Goal: Task Accomplishment & Management: Complete application form

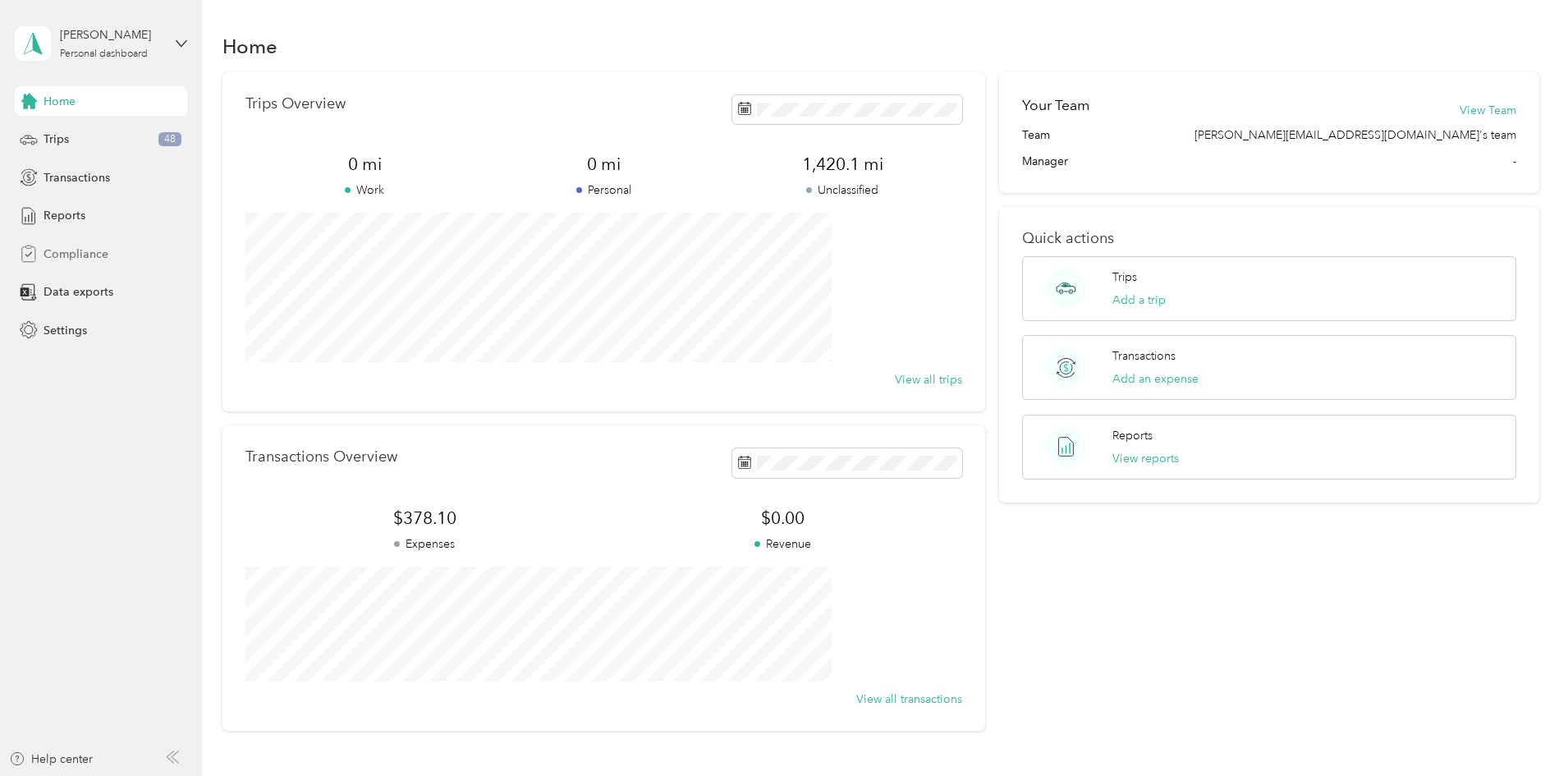
click at [75, 260] on span "Compliance" at bounding box center [75, 253] width 65 height 17
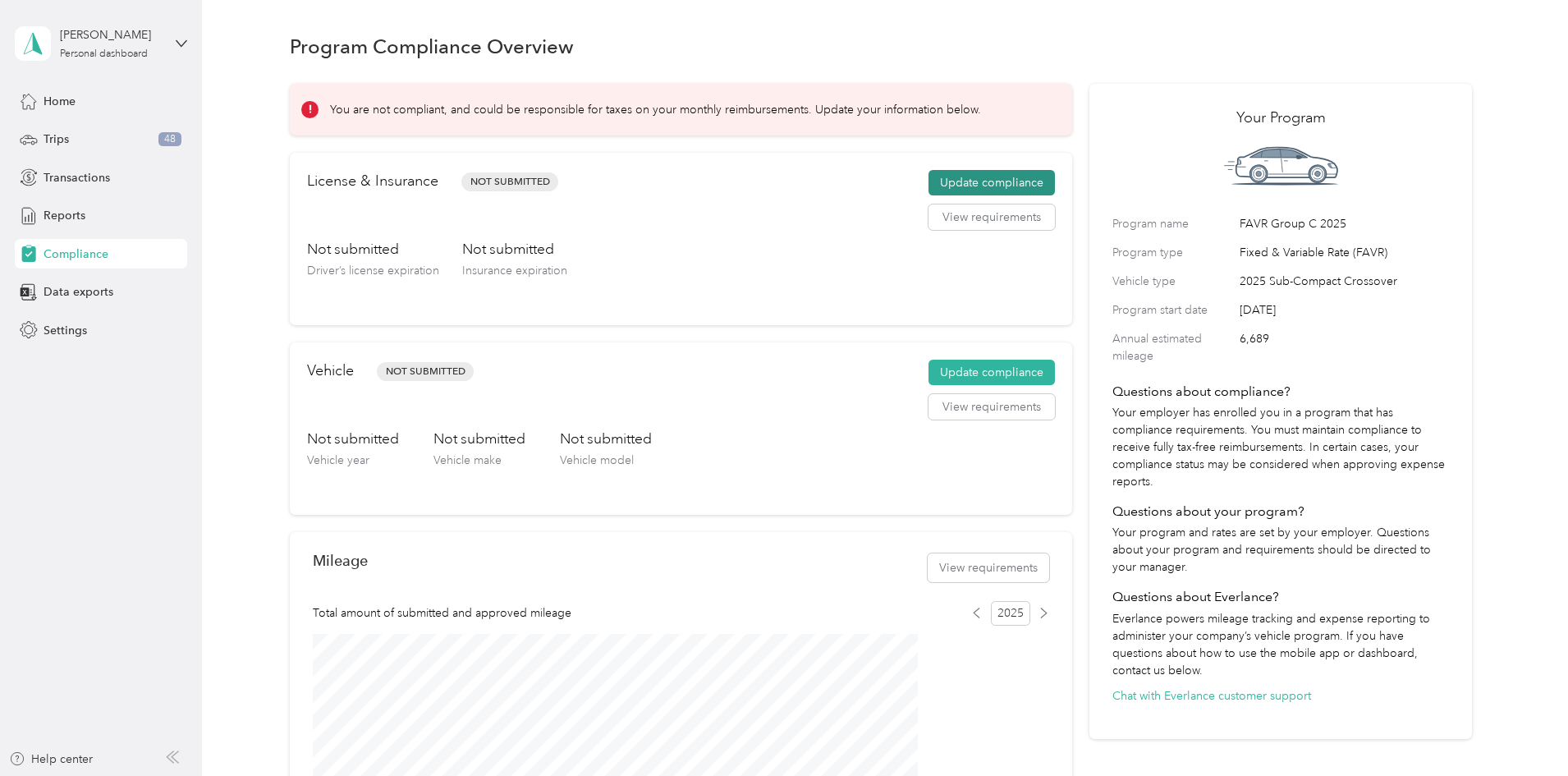
click at [956, 197] on button "Update compliance" at bounding box center [991, 182] width 127 height 26
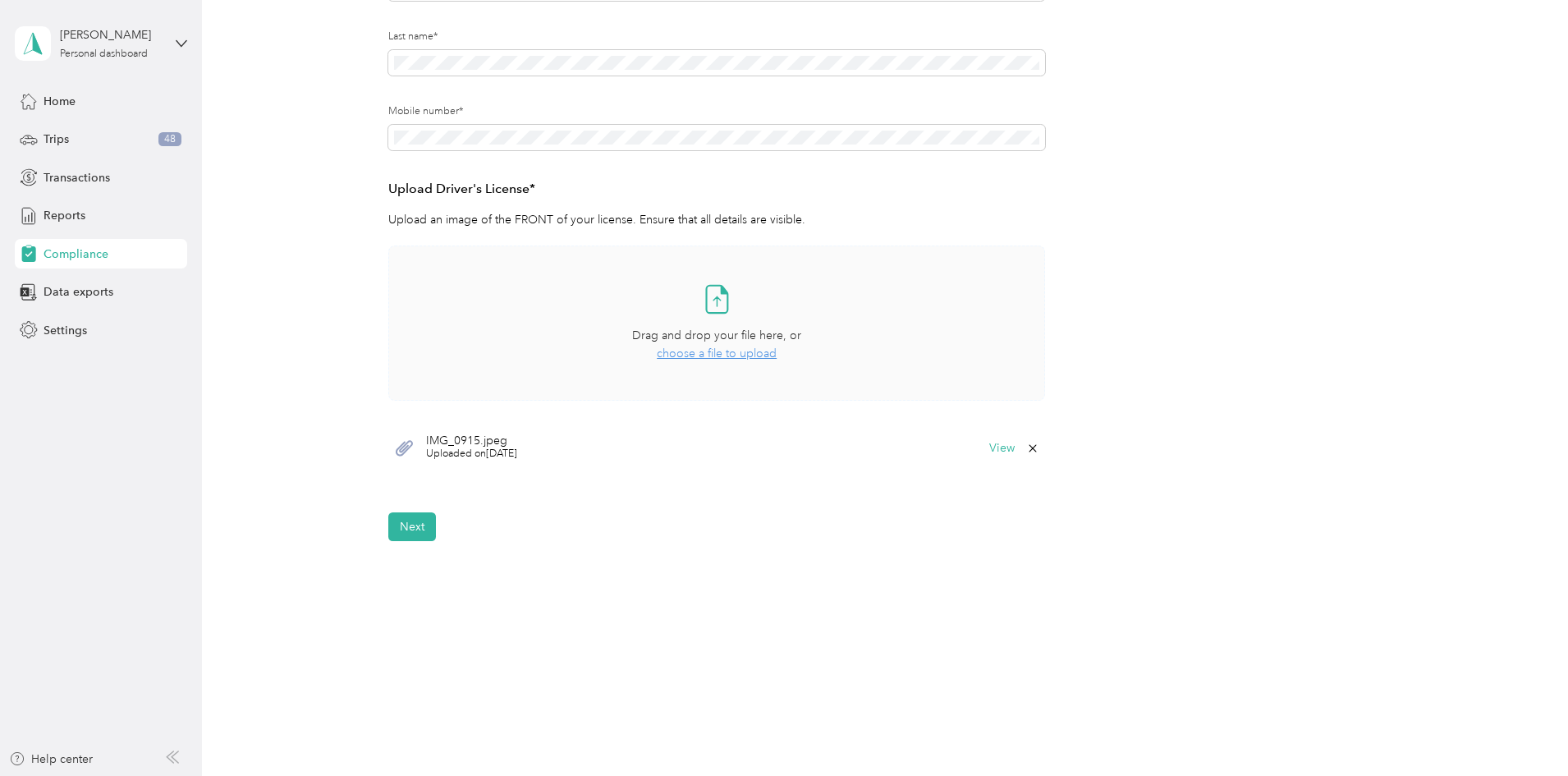
scroll to position [300, 0]
click at [723, 351] on span "choose a file to upload" at bounding box center [716, 349] width 119 height 14
click at [408, 513] on button "Next" at bounding box center [411, 523] width 48 height 29
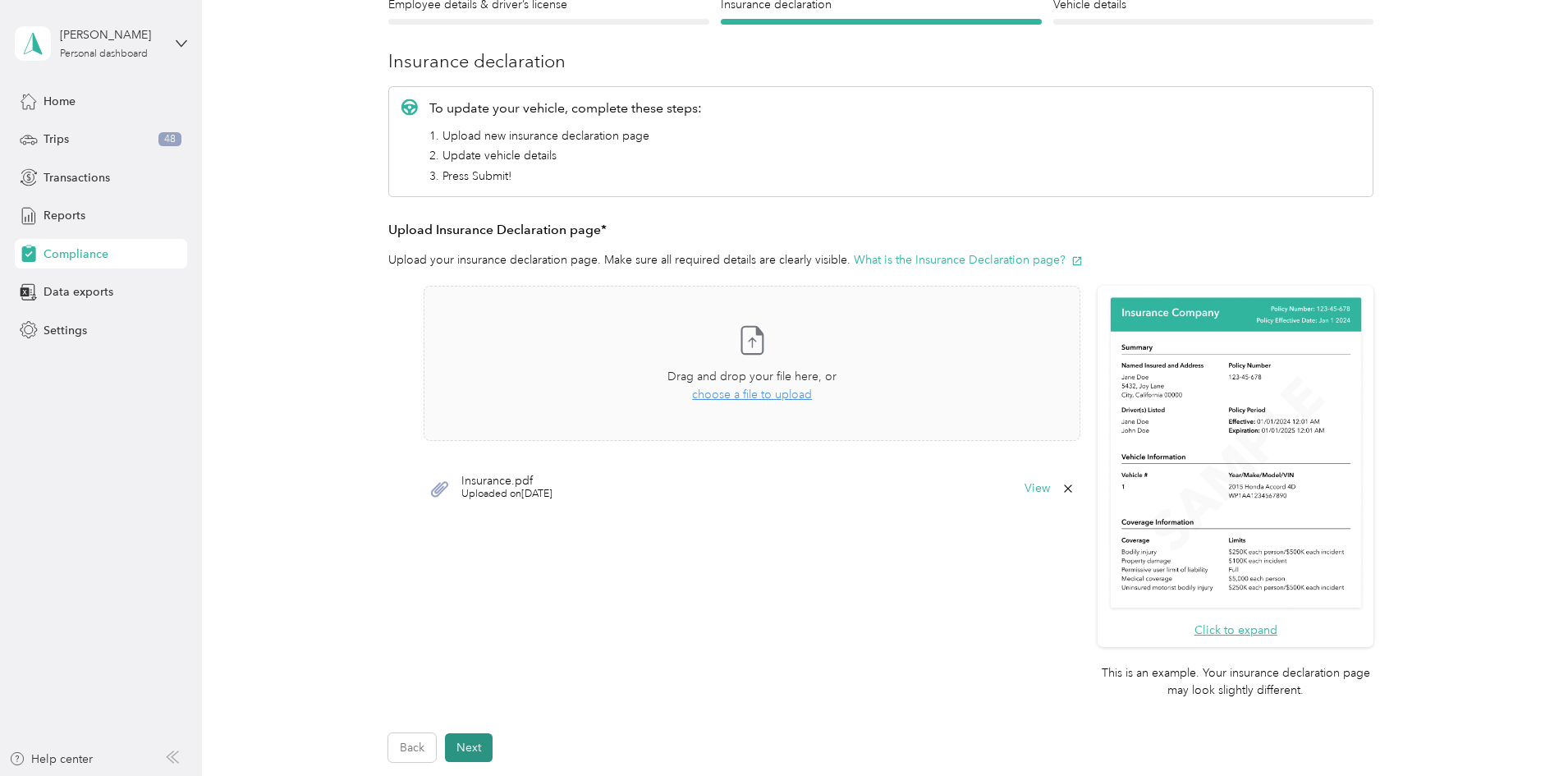
click at [465, 751] on button "Next" at bounding box center [469, 748] width 48 height 29
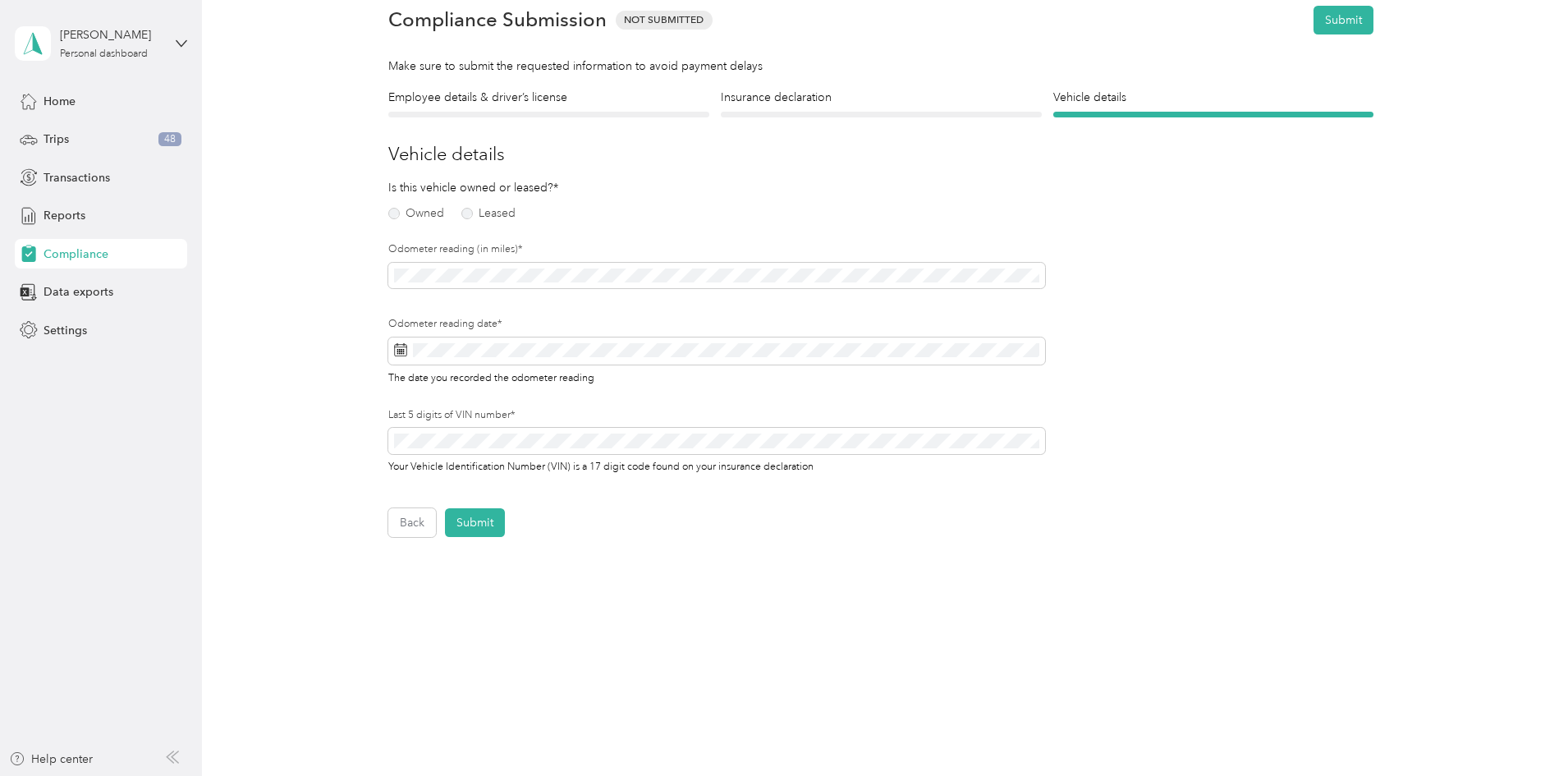
click at [391, 223] on div "Owned Leased" at bounding box center [495, 214] width 214 height 23
click at [391, 216] on label "Owned" at bounding box center [416, 213] width 56 height 12
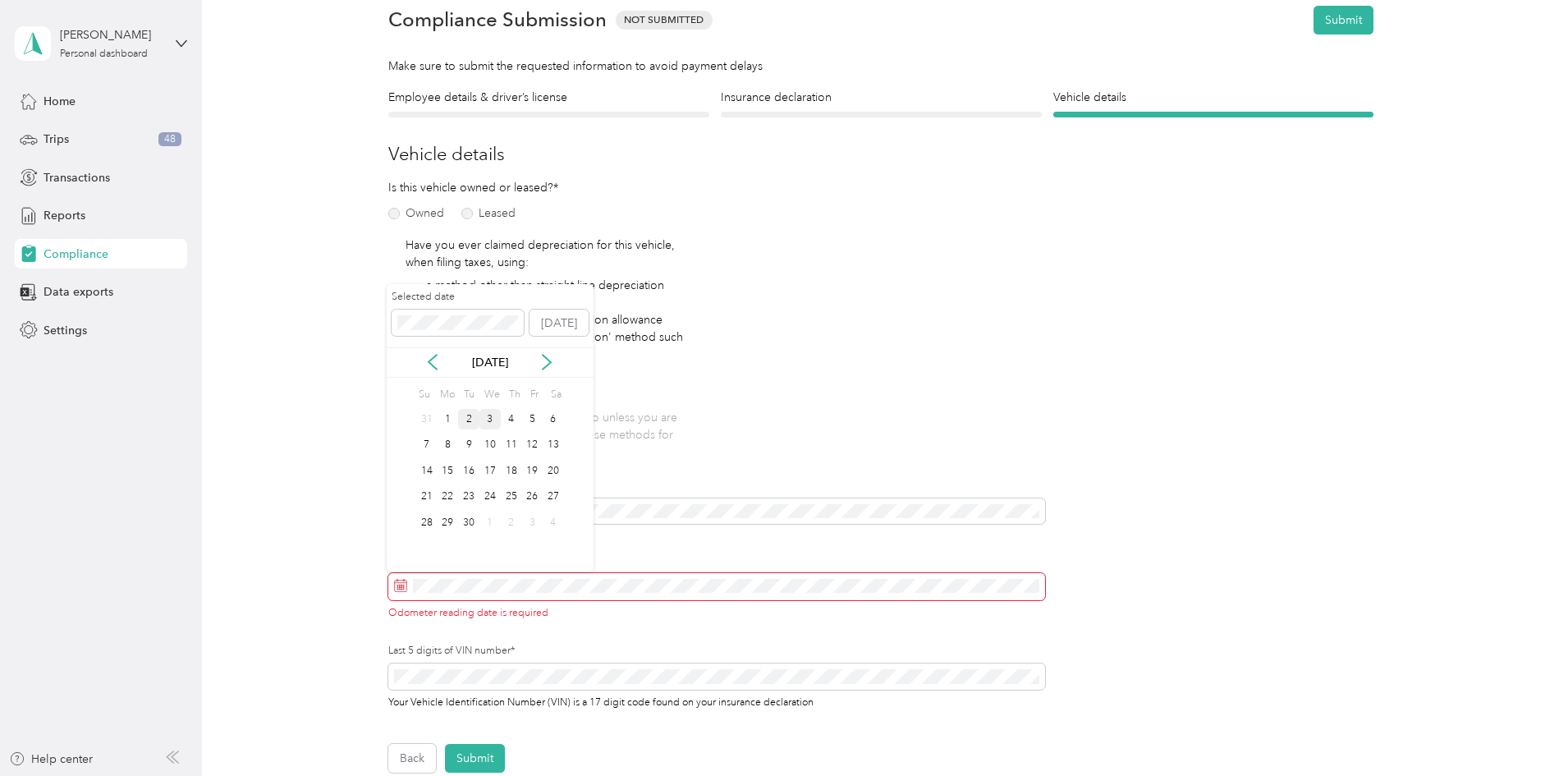
click at [479, 414] on div "31 1 2 3 4 5 6" at bounding box center [490, 419] width 148 height 26
click at [467, 416] on div "2" at bounding box center [469, 419] width 22 height 21
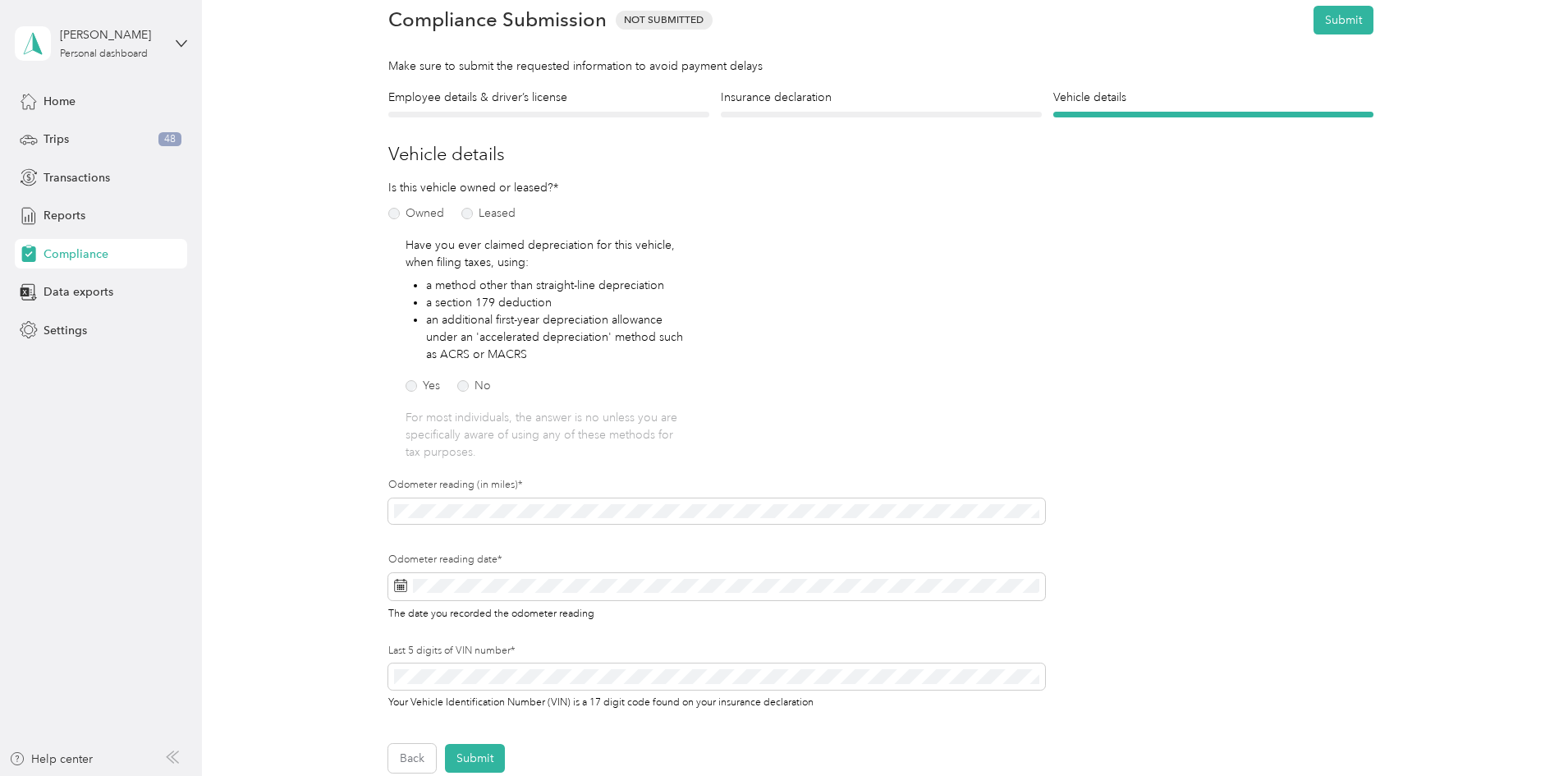
click at [504, 691] on div "Your Vehicle Identification Number (VIN) is a 17 digit code found on your insur…" at bounding box center [716, 686] width 656 height 46
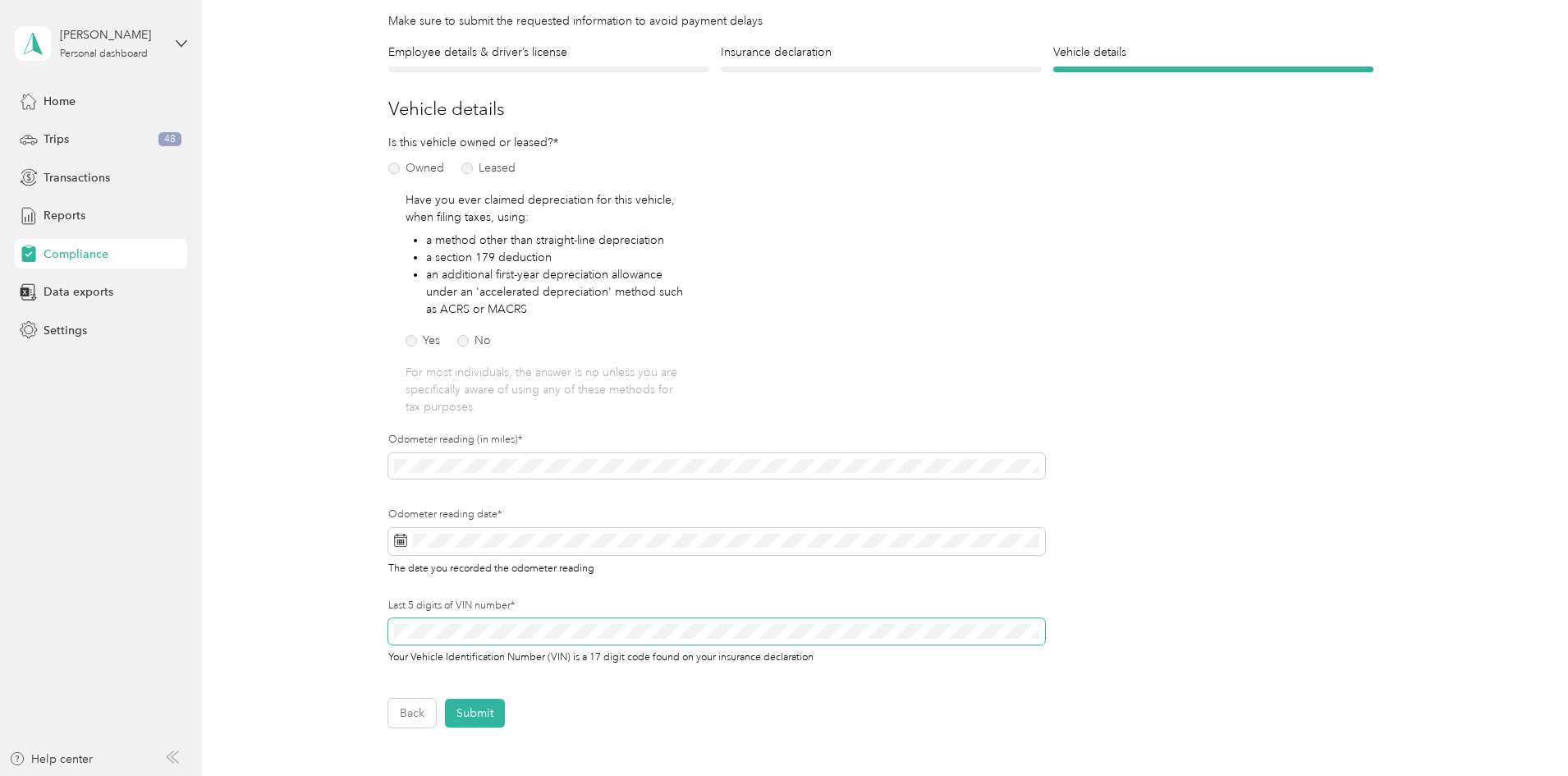
scroll to position [154, 0]
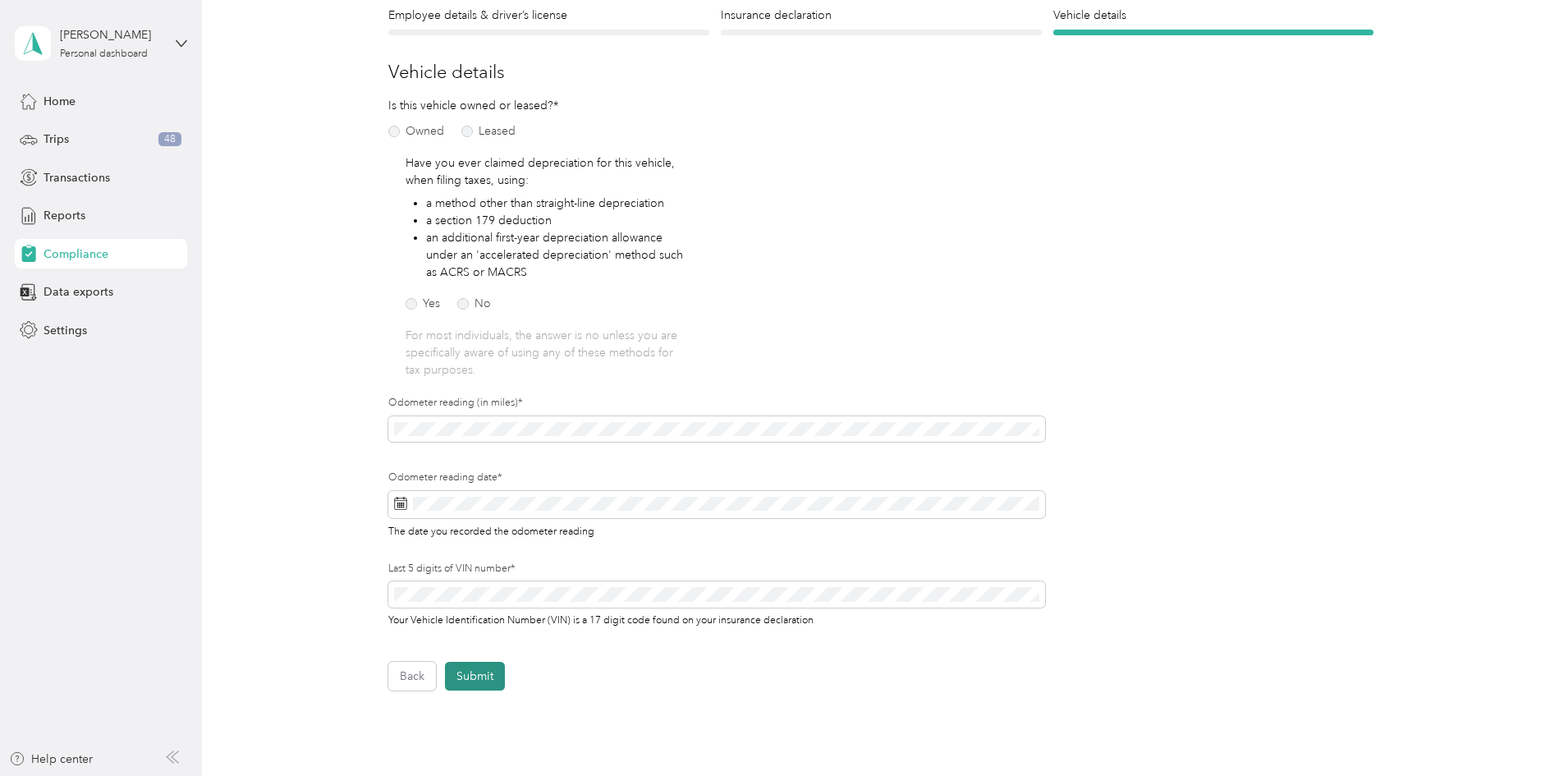
click at [481, 683] on button "Submit" at bounding box center [475, 676] width 60 height 29
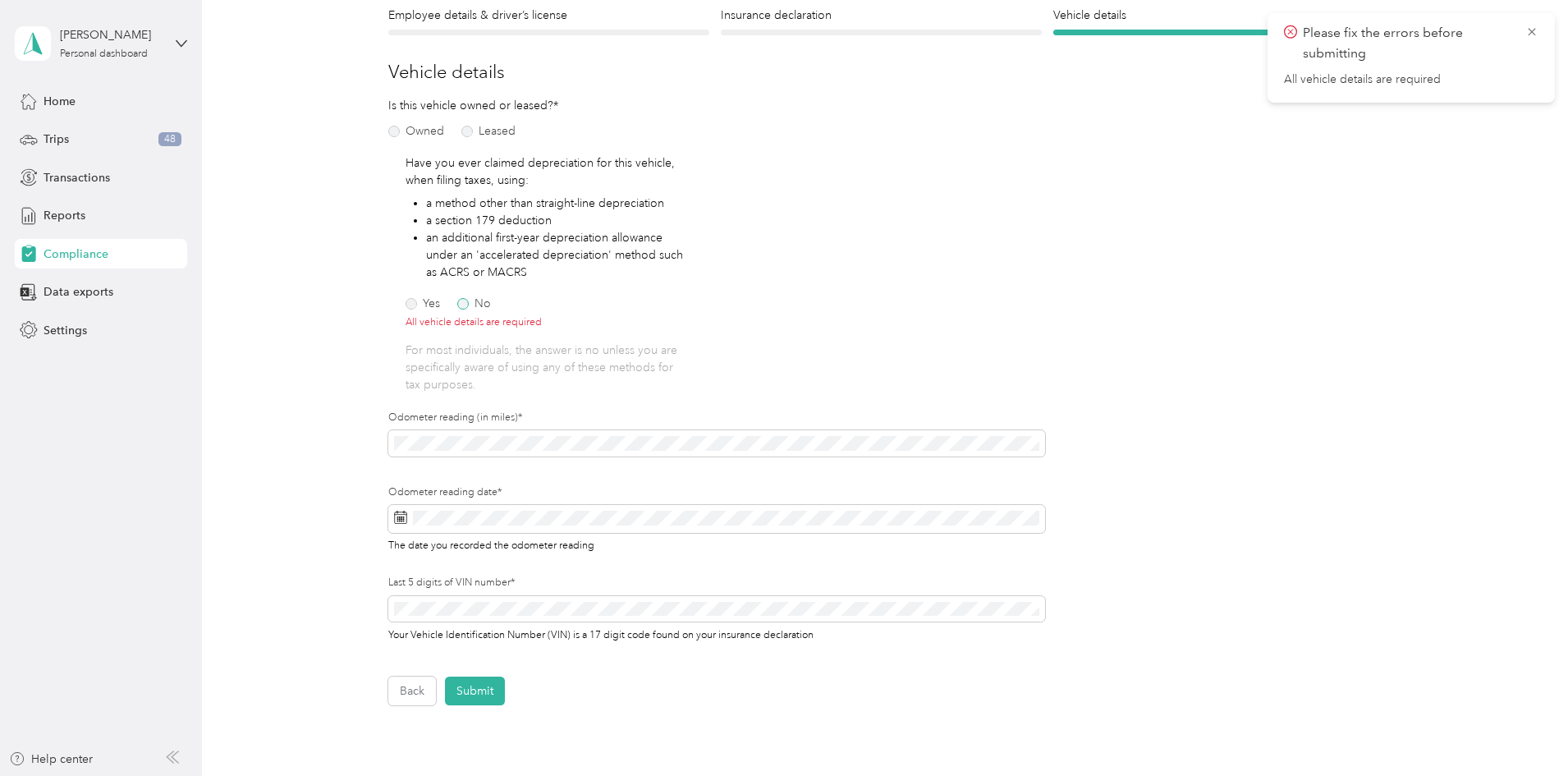
click at [458, 309] on label "No" at bounding box center [473, 304] width 33 height 12
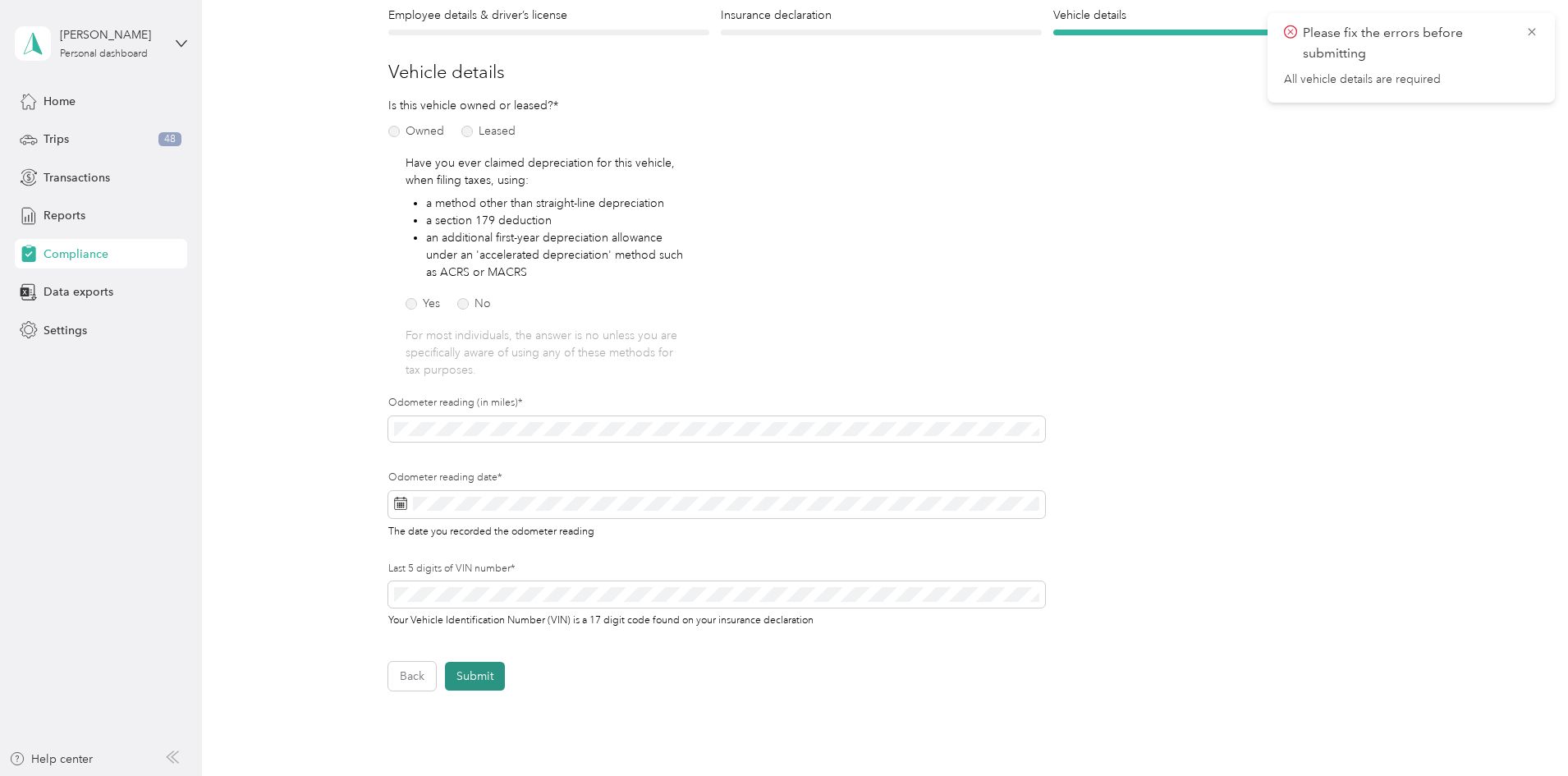
click at [465, 688] on button "Submit" at bounding box center [475, 676] width 60 height 29
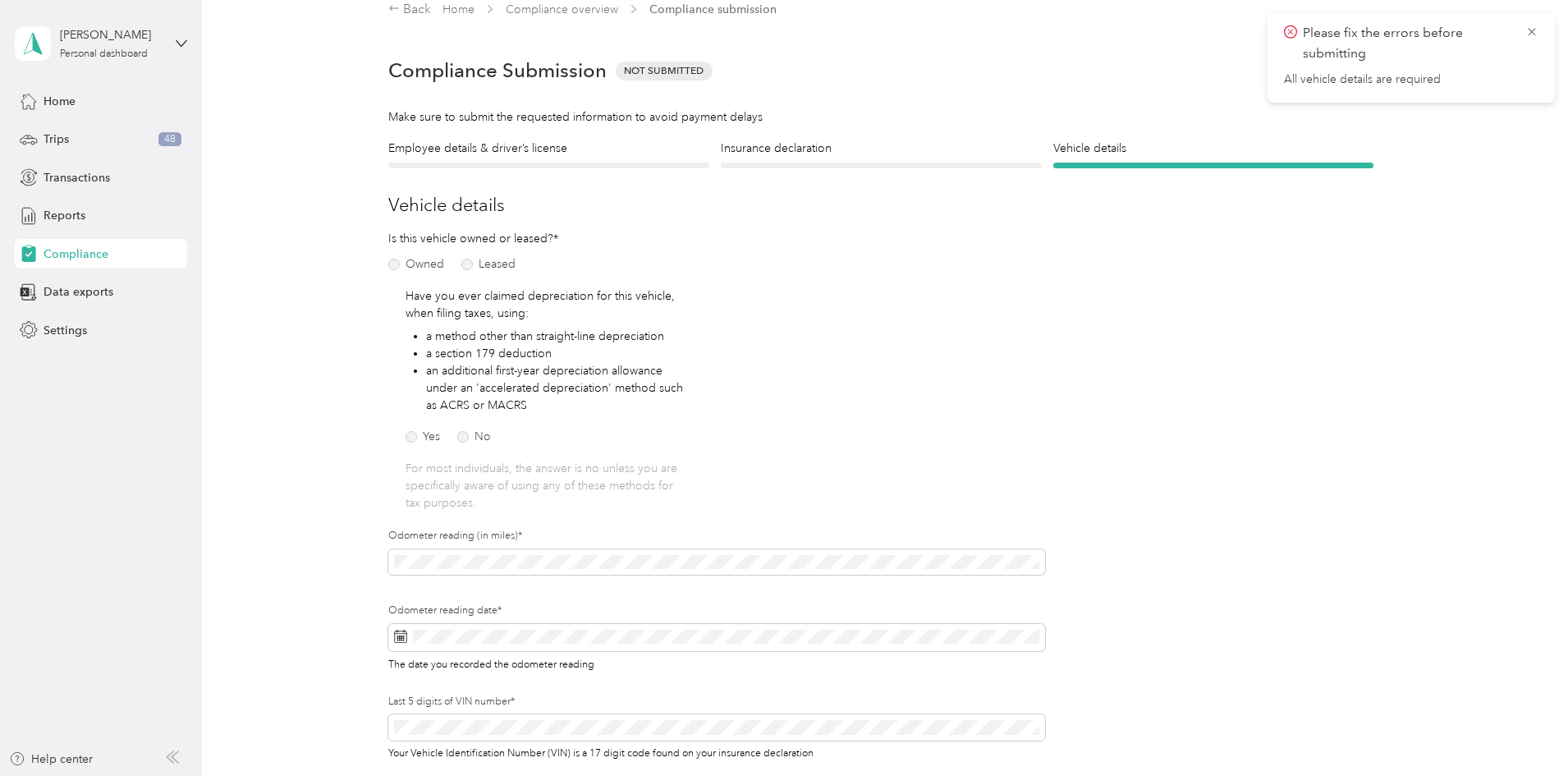
scroll to position [267, 0]
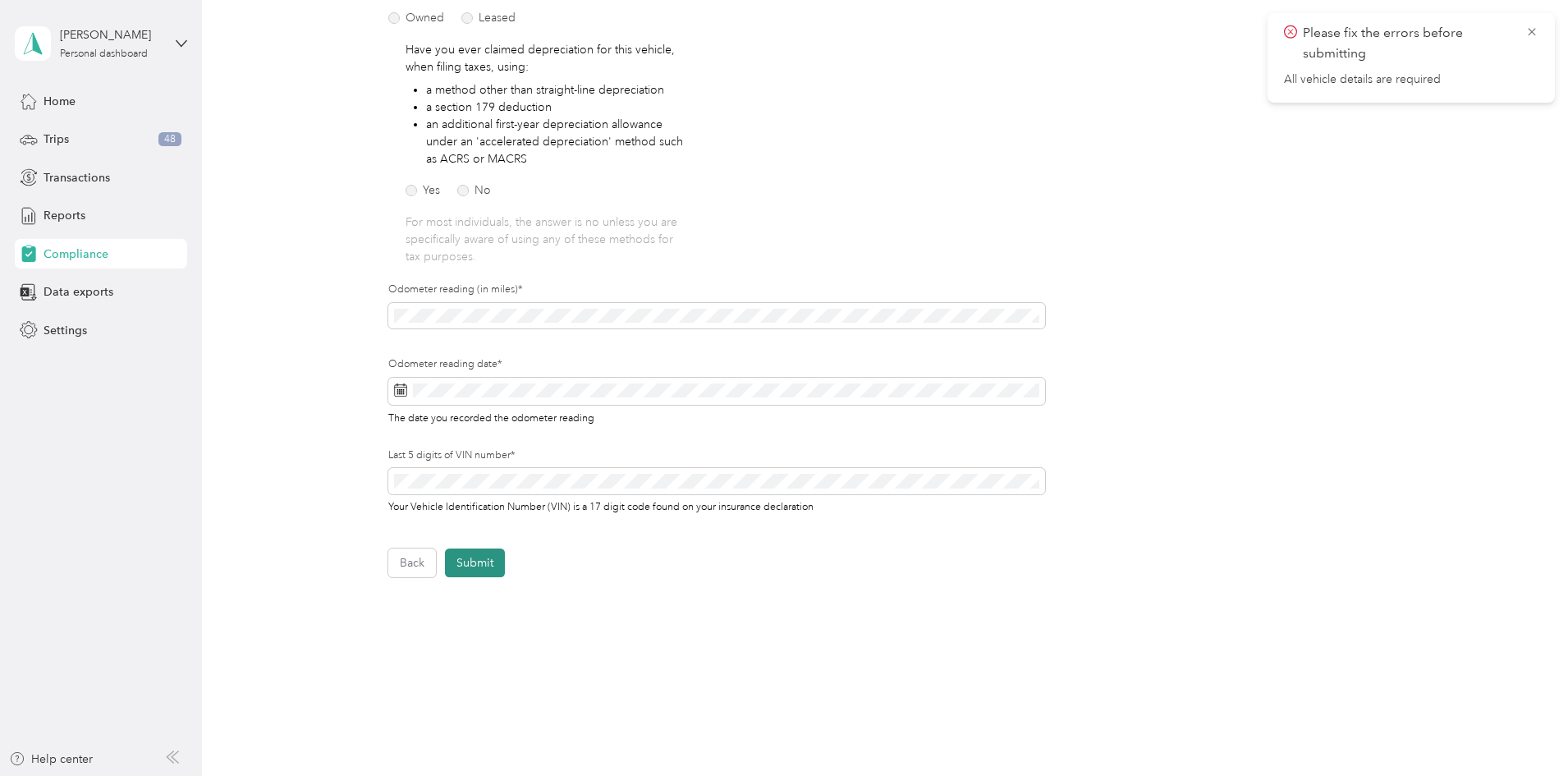
click at [478, 568] on button "Submit" at bounding box center [475, 563] width 60 height 29
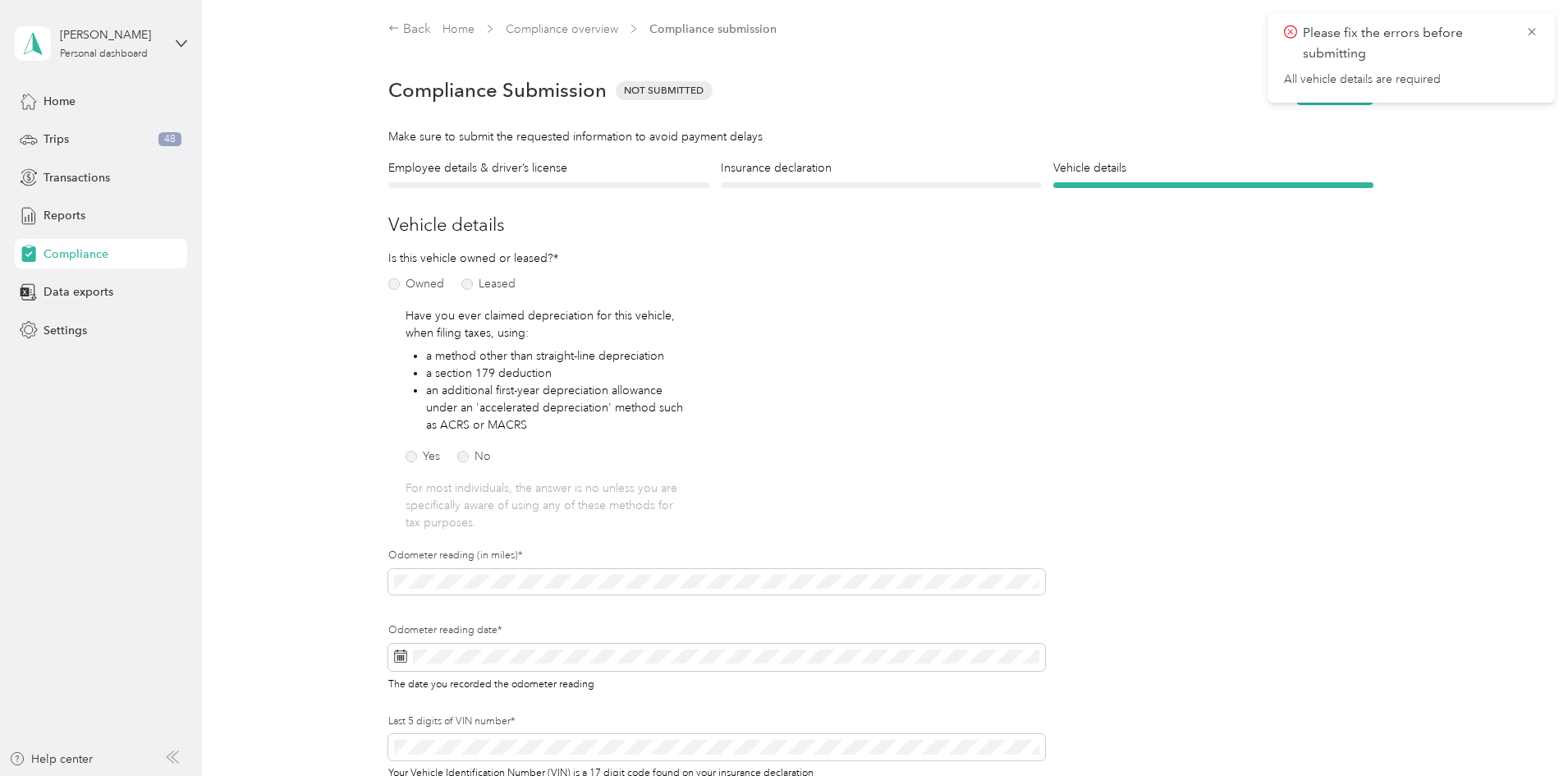
scroll to position [0, 0]
click at [1537, 28] on icon at bounding box center [1532, 31] width 13 height 14
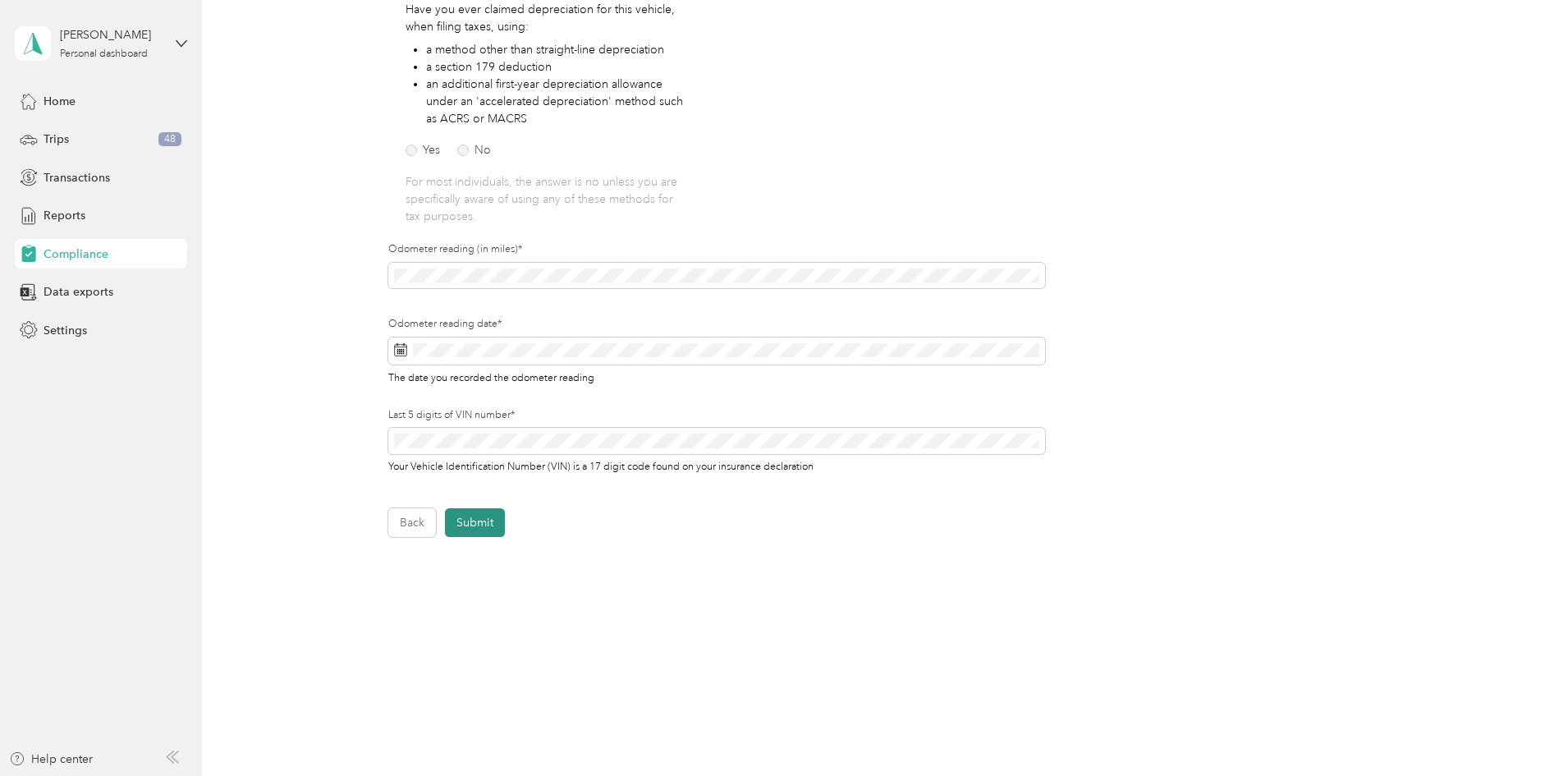
click at [460, 515] on button "Submit" at bounding box center [475, 523] width 60 height 29
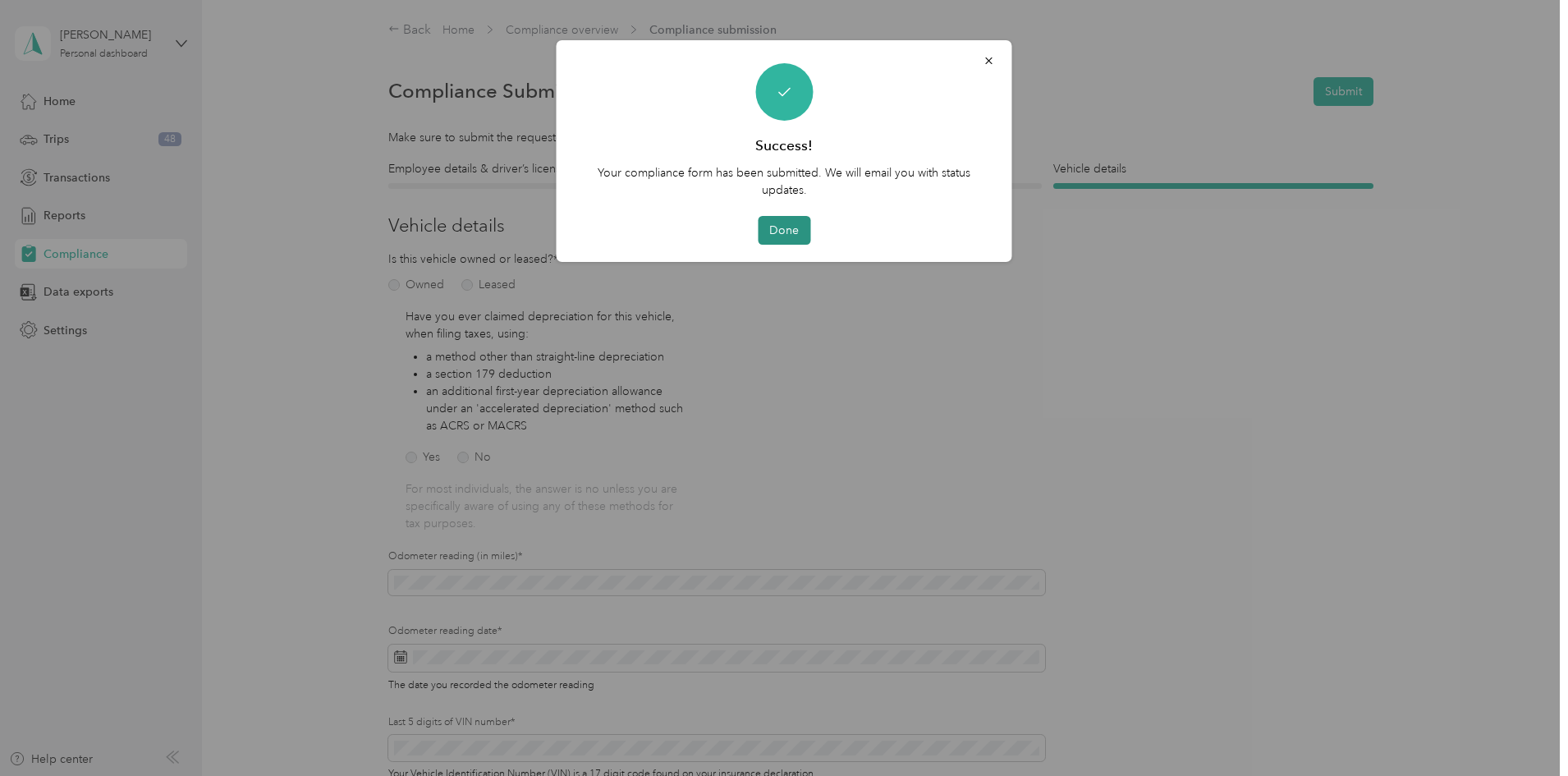
click at [782, 235] on button "Done" at bounding box center [784, 230] width 53 height 29
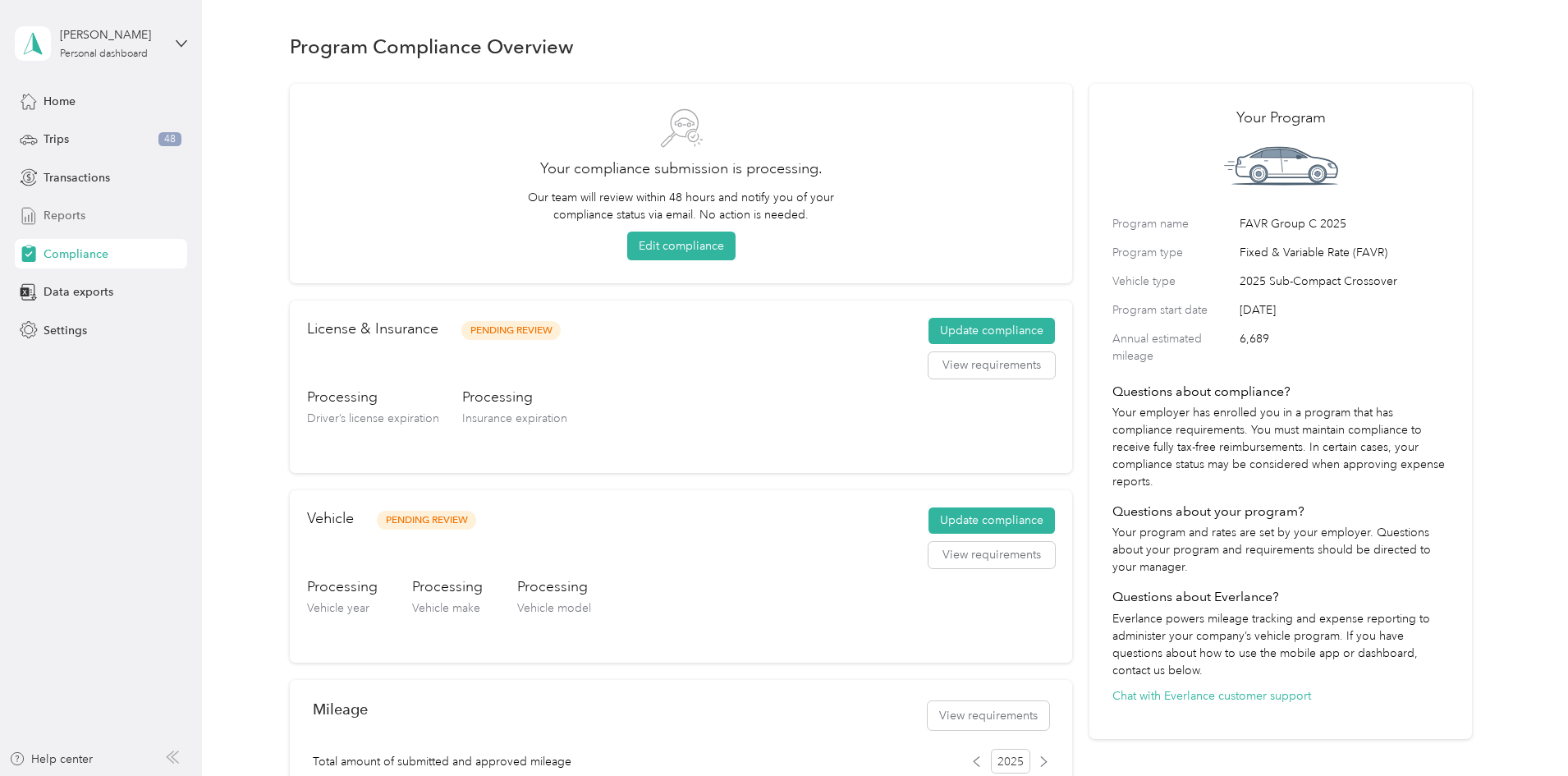
click at [71, 209] on span "Reports" at bounding box center [64, 215] width 42 height 17
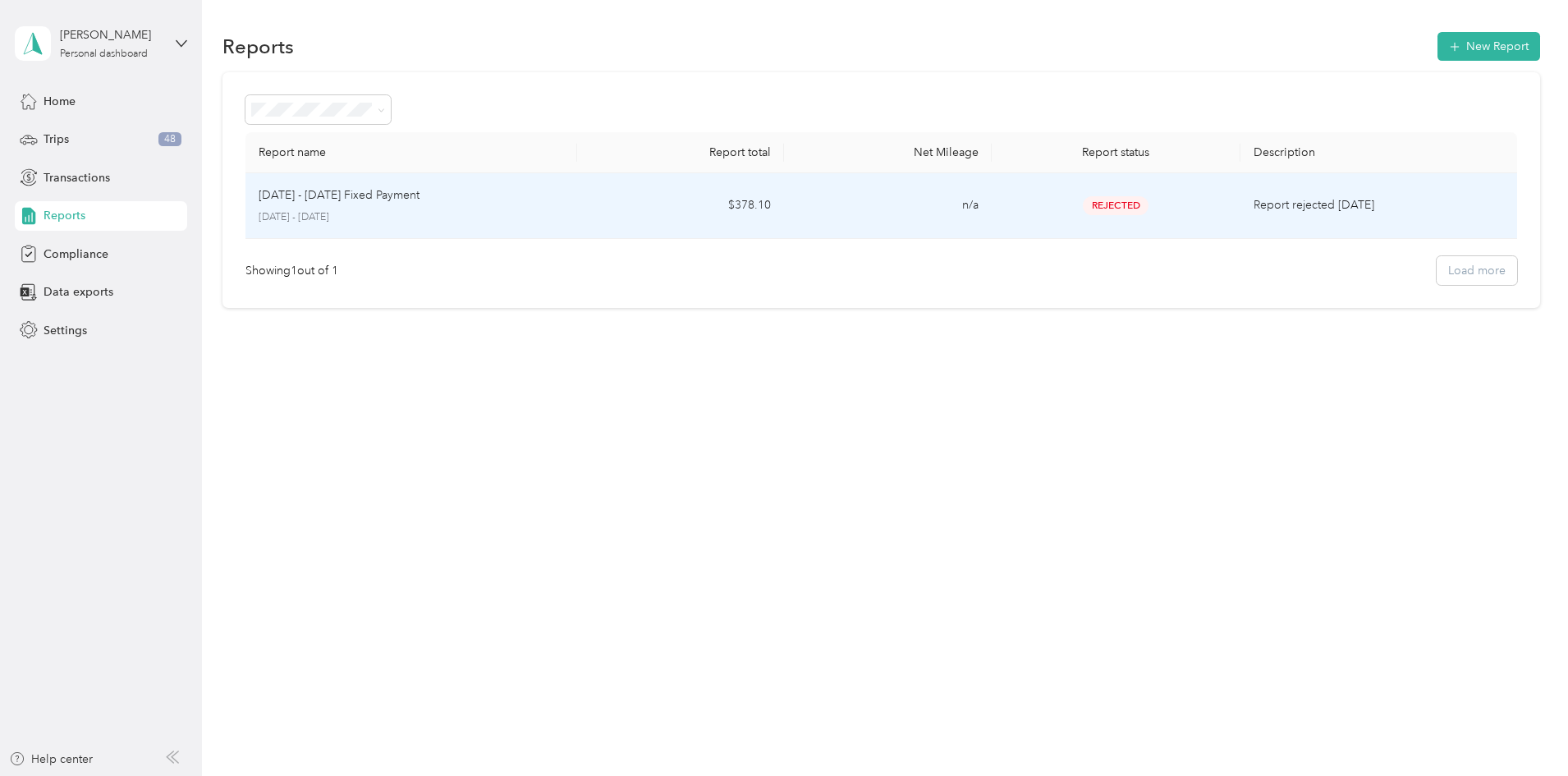
click at [784, 203] on td "$378.10" at bounding box center [681, 206] width 207 height 66
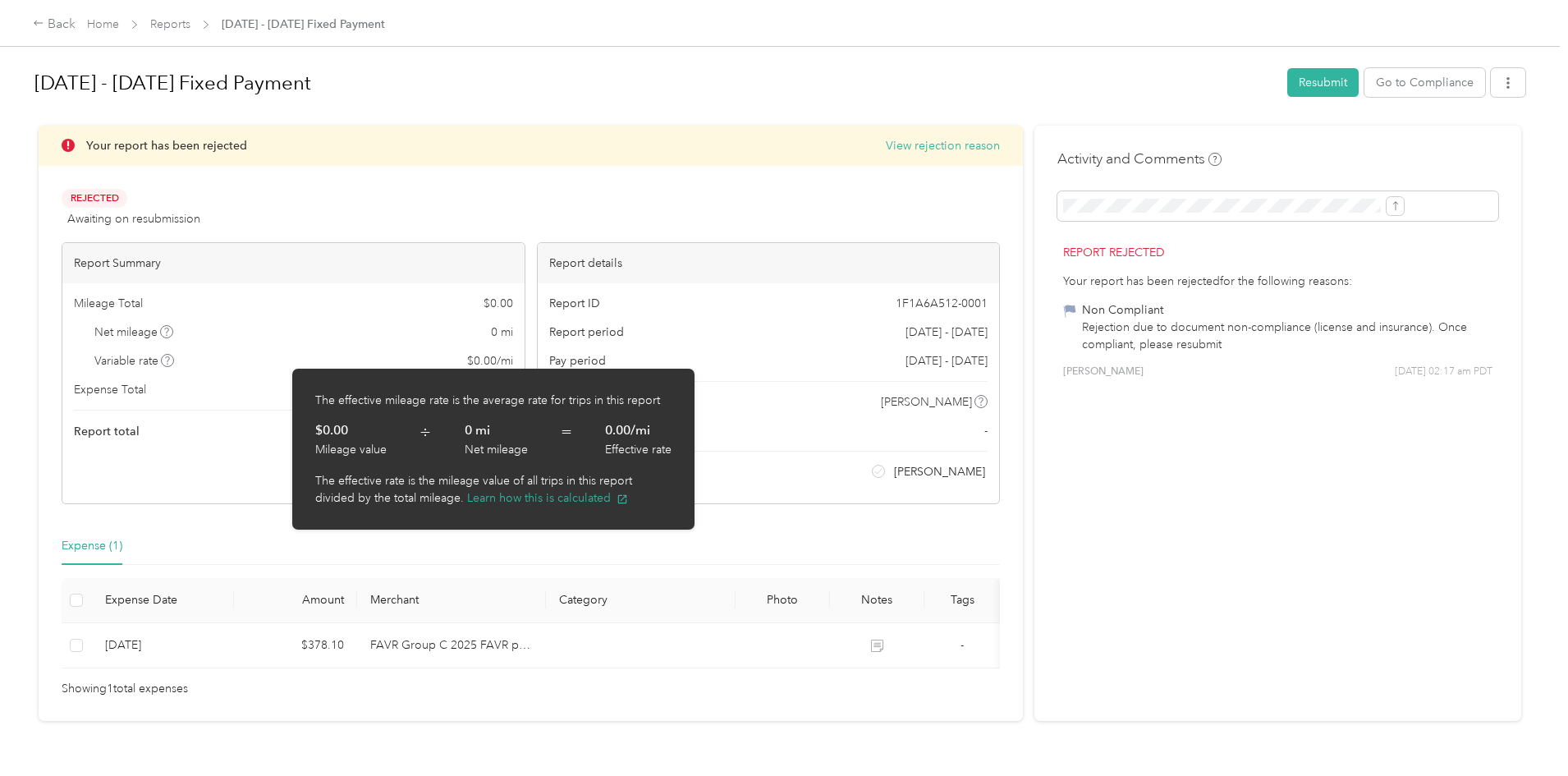
click at [536, 537] on div "Expense (1)" at bounding box center [531, 546] width 938 height 38
